Goal: Entertainment & Leisure: Consume media (video, audio)

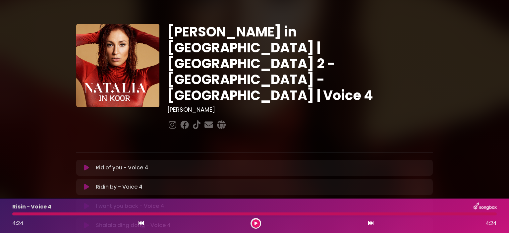
click at [86, 164] on icon at bounding box center [86, 167] width 5 height 7
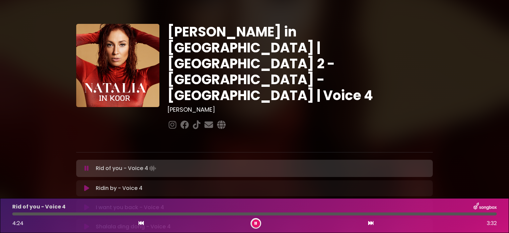
click at [86, 185] on icon at bounding box center [86, 188] width 5 height 7
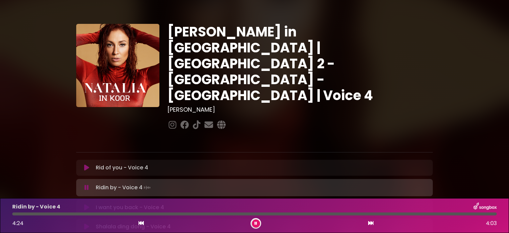
click at [244, 213] on div at bounding box center [254, 213] width 484 height 3
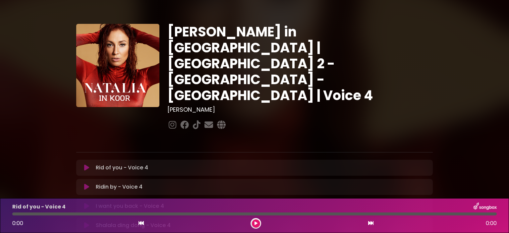
click at [84, 203] on icon at bounding box center [86, 206] width 5 height 7
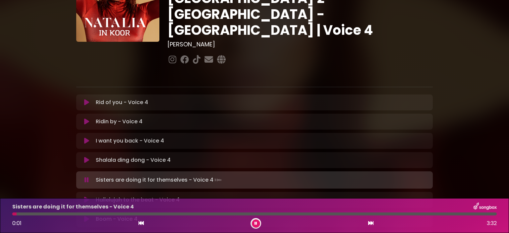
scroll to position [66, 0]
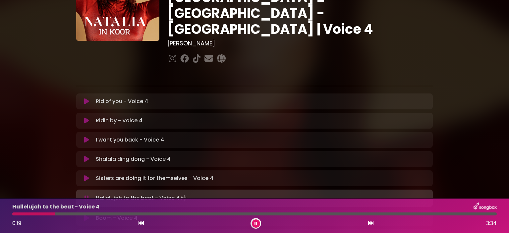
click at [12, 214] on div at bounding box center [33, 213] width 43 height 3
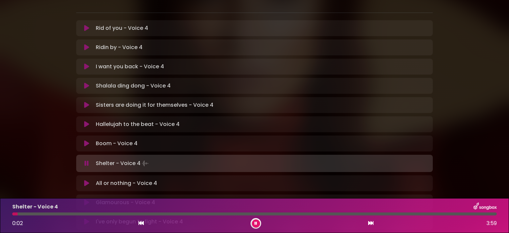
scroll to position [199, 0]
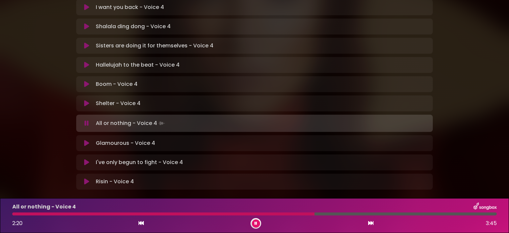
click at [292, 213] on div at bounding box center [163, 213] width 302 height 3
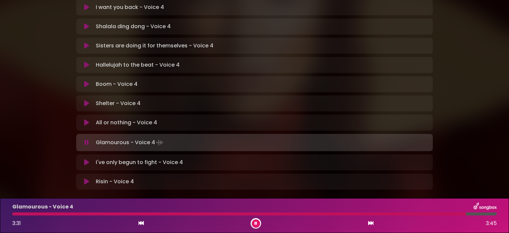
click at [433, 211] on div "Glamourous - Voice 4 3:31 3:45" at bounding box center [254, 215] width 492 height 26
click at [436, 212] on div "Glamourous - Voice 4 3:32 3:45" at bounding box center [254, 215] width 492 height 26
click at [437, 213] on div at bounding box center [240, 213] width 457 height 3
click at [437, 213] on div at bounding box center [236, 213] width 448 height 3
click at [254, 223] on icon at bounding box center [255, 223] width 3 height 4
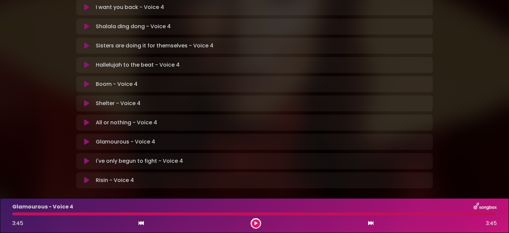
click at [254, 224] on icon at bounding box center [255, 223] width 3 height 4
